Goal: Information Seeking & Learning: Learn about a topic

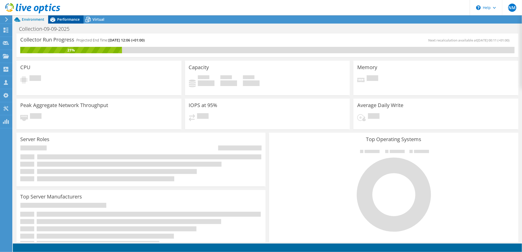
click at [70, 20] on span "Performance" at bounding box center [68, 19] width 23 height 5
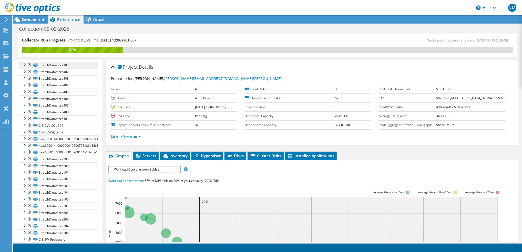
scroll to position [136, 0]
click at [57, 126] on link "CI3-DVV-SQL-302" at bounding box center [58, 123] width 79 height 7
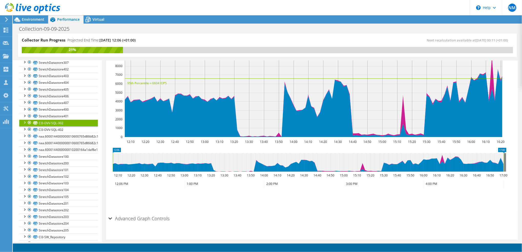
drag, startPoint x: 453, startPoint y: 149, endPoint x: 506, endPoint y: 146, distance: 52.6
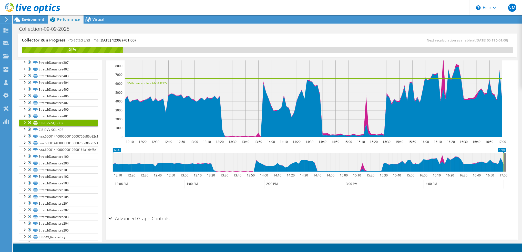
scroll to position [0, 0]
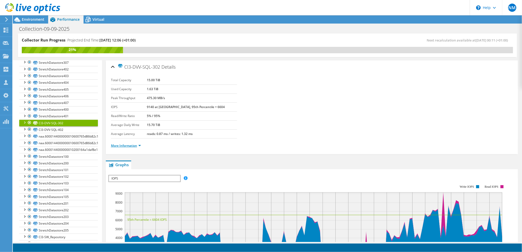
click at [129, 147] on link "More Information" at bounding box center [126, 145] width 30 height 4
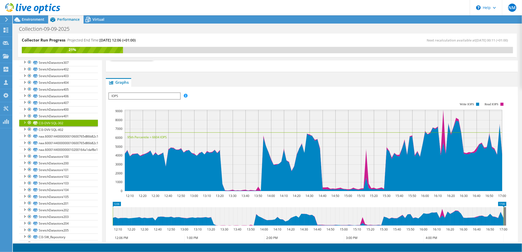
scroll to position [171, 0]
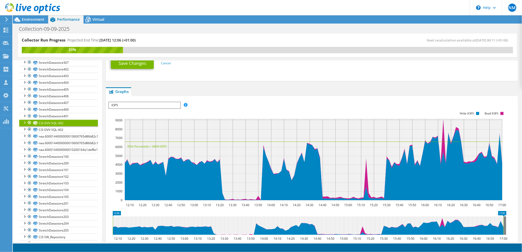
click at [153, 103] on span "IOPS" at bounding box center [144, 105] width 71 height 6
click at [141, 130] on li "Latency" at bounding box center [144, 130] width 71 height 6
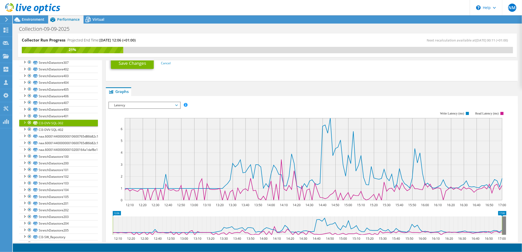
click at [176, 106] on span "Latency" at bounding box center [144, 105] width 66 height 6
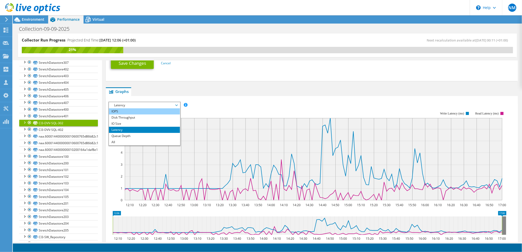
click at [164, 111] on li "IOPS" at bounding box center [144, 111] width 71 height 6
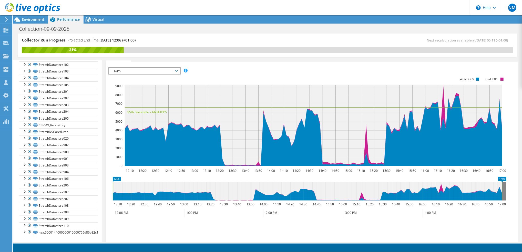
scroll to position [254, 0]
click at [67, 103] on link "StretchDatastore203" at bounding box center [58, 105] width 79 height 7
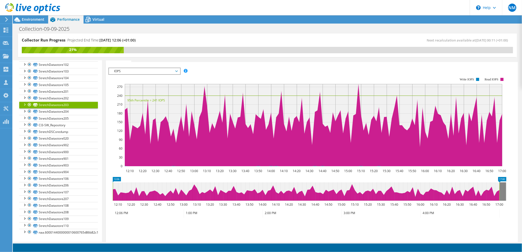
scroll to position [107, 0]
click at [64, 97] on link "StretchDatastore202" at bounding box center [58, 98] width 79 height 7
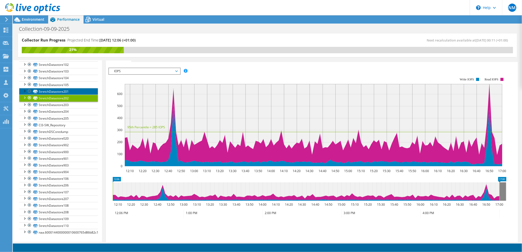
click at [65, 91] on link "StretchDatastore201" at bounding box center [58, 91] width 79 height 7
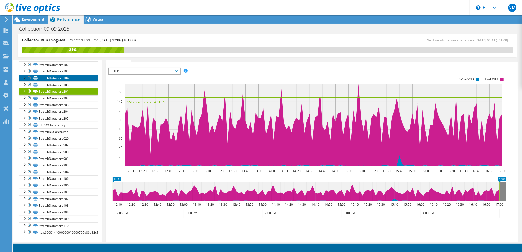
click at [65, 78] on link "StretchDatastore104" at bounding box center [58, 78] width 79 height 7
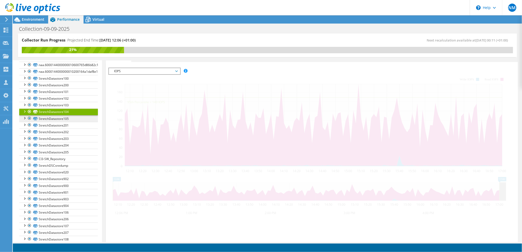
scroll to position [186, 0]
